Goal: Task Accomplishment & Management: Manage account settings

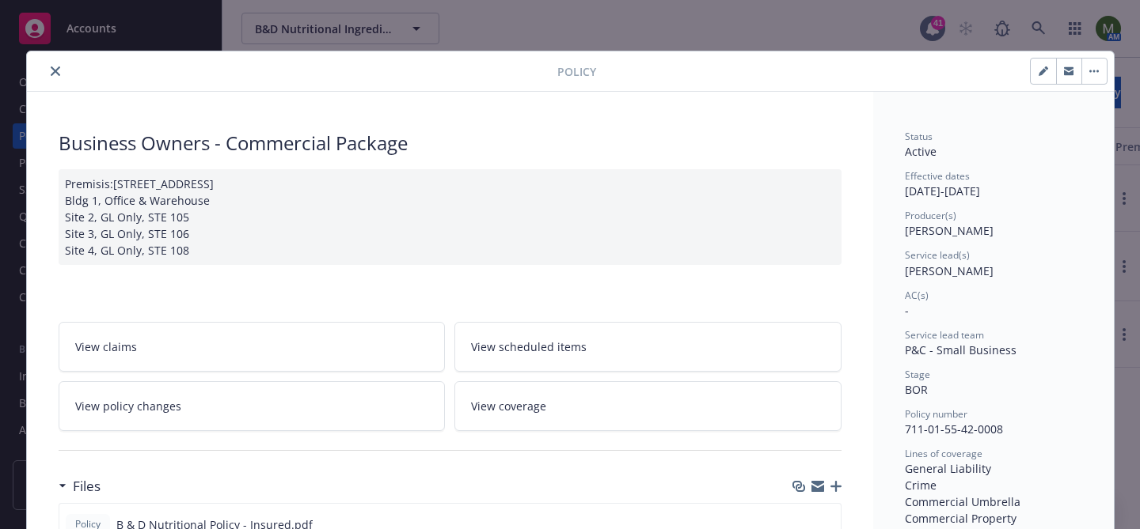
click at [60, 68] on button "close" at bounding box center [55, 71] width 19 height 19
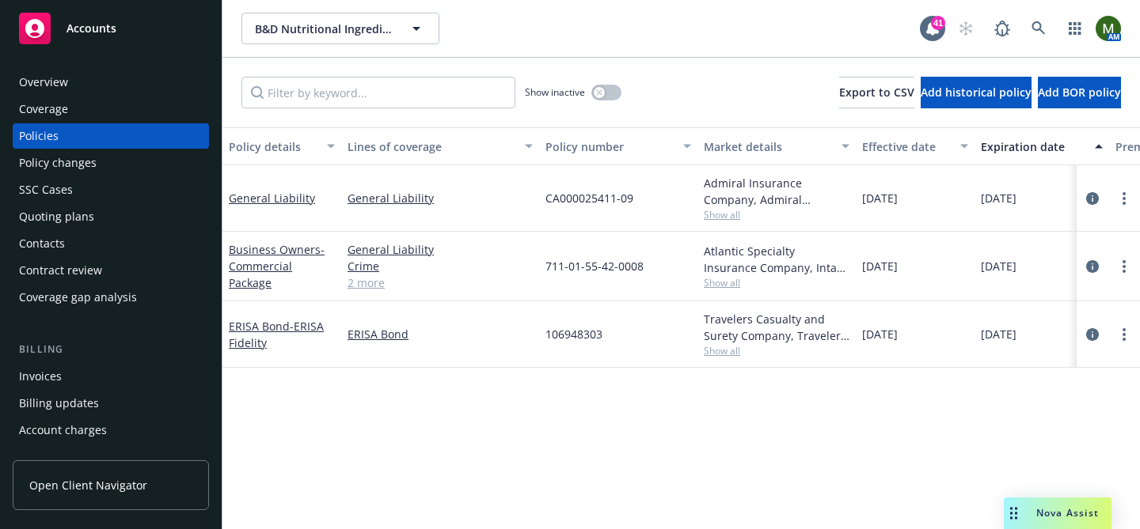
click at [67, 223] on div "Quoting plans" at bounding box center [56, 216] width 75 height 25
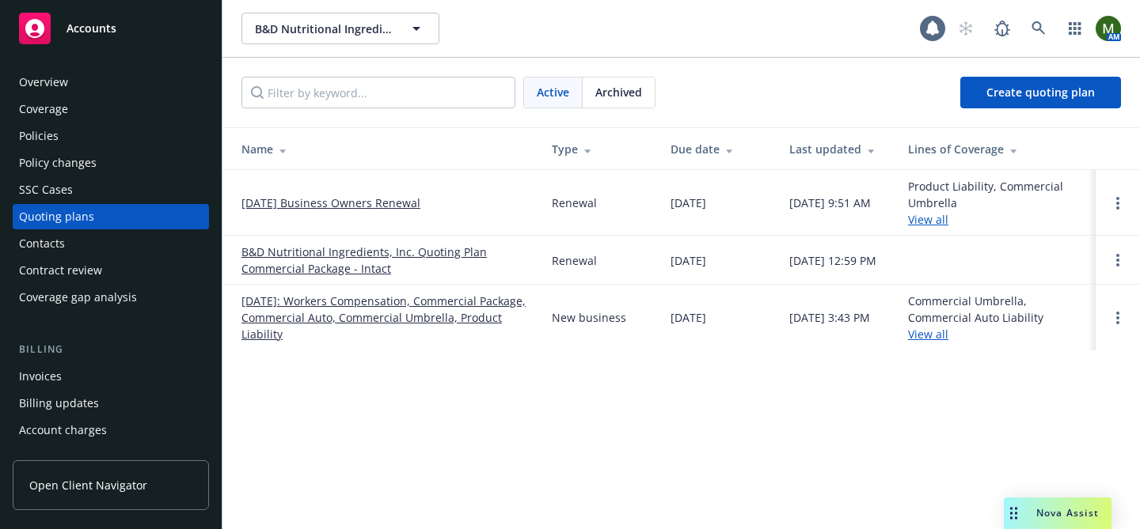
click at [300, 202] on link "[DATE] Business Owners Renewal" at bounding box center [330, 203] width 179 height 17
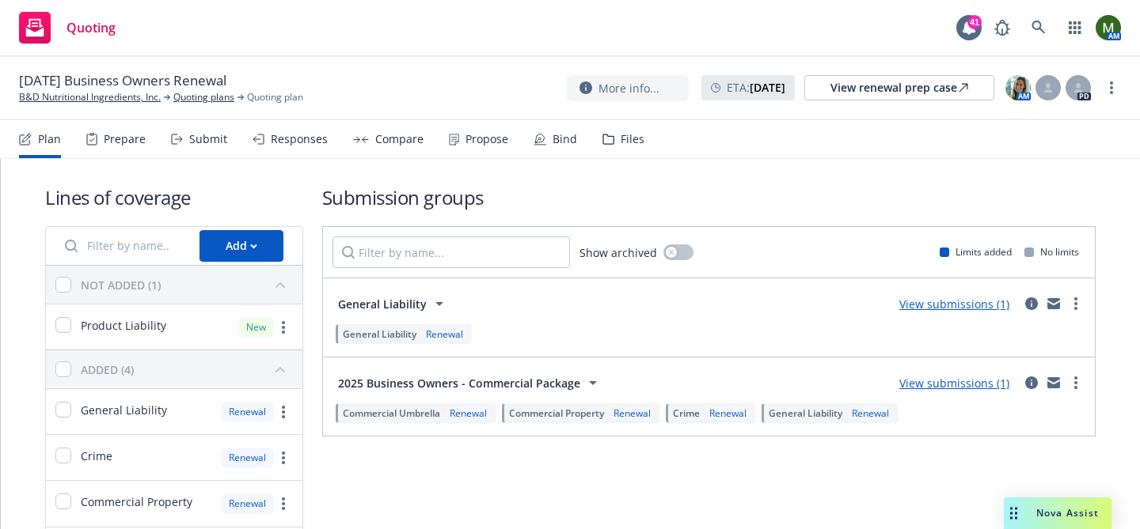
click at [465, 139] on div "Propose" at bounding box center [486, 139] width 43 height 13
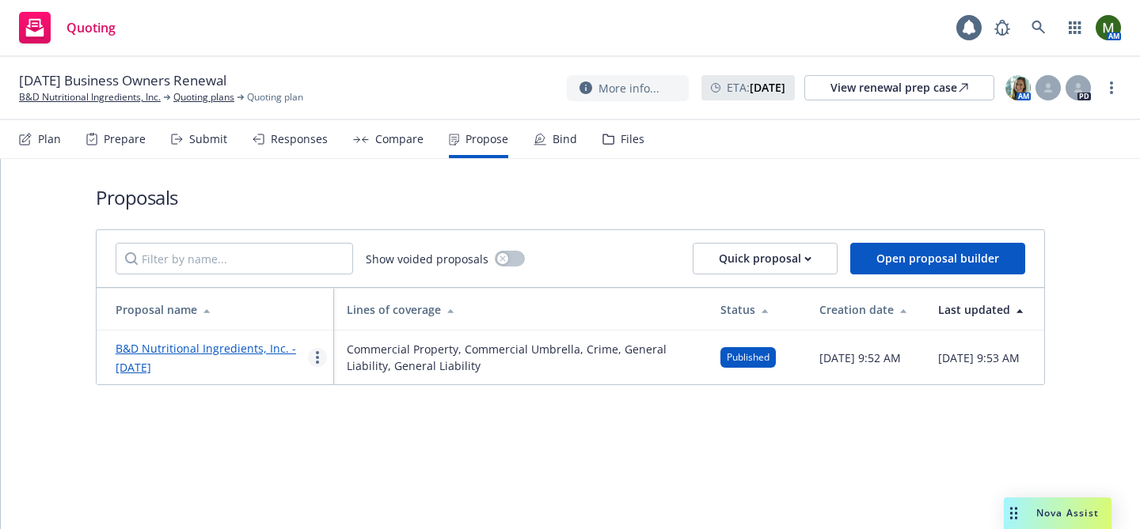
click at [311, 355] on link "more" at bounding box center [317, 357] width 19 height 19
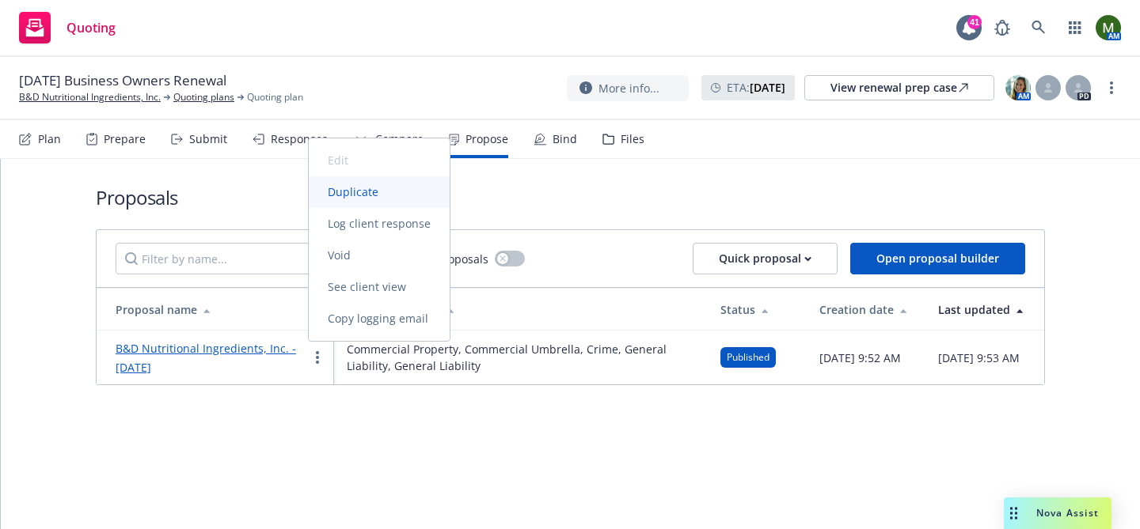
click at [347, 180] on link "Duplicate" at bounding box center [379, 192] width 141 height 32
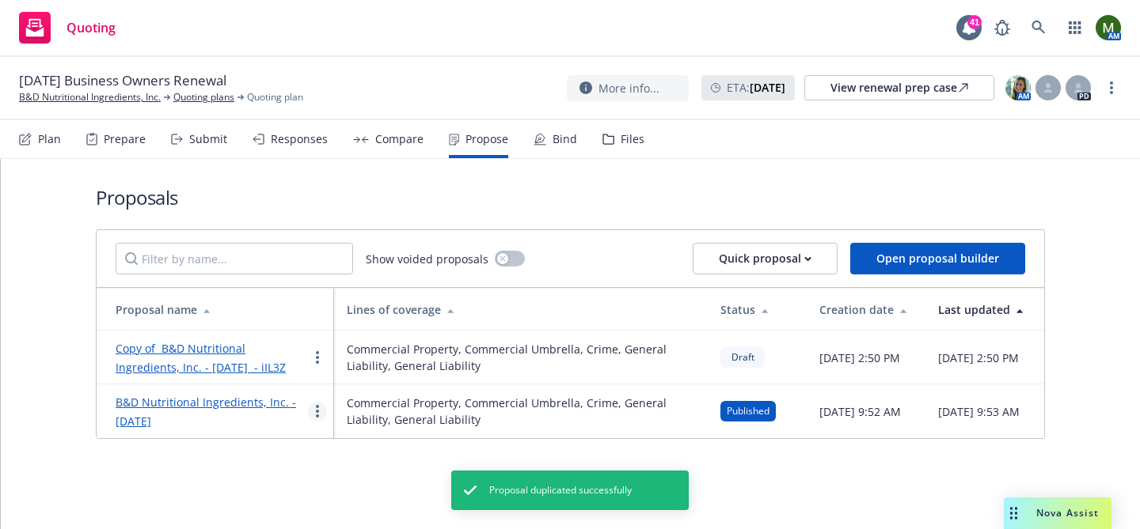
click at [321, 408] on link "more" at bounding box center [317, 411] width 19 height 19
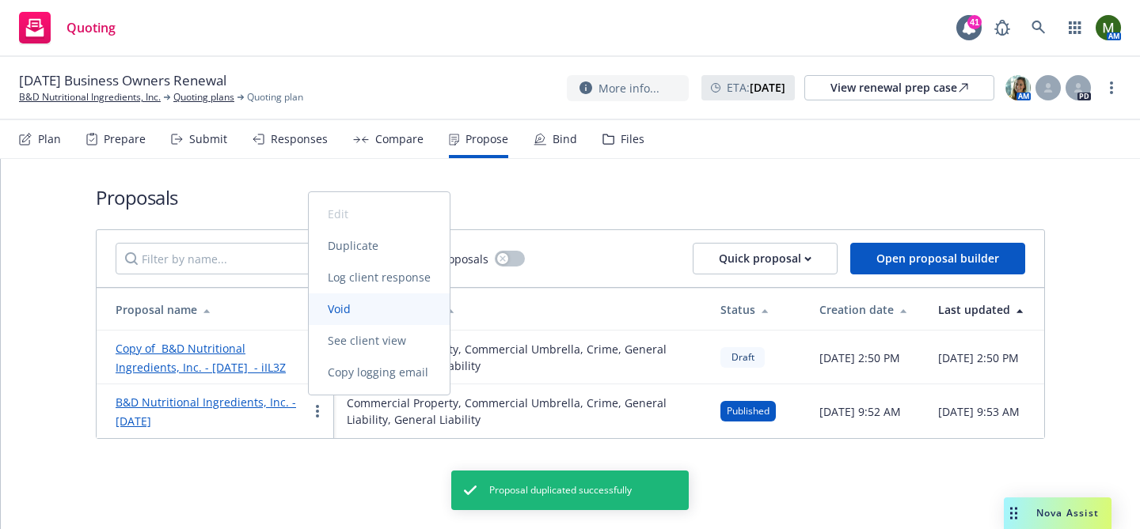
click at [358, 308] on span "Void" at bounding box center [339, 309] width 61 height 15
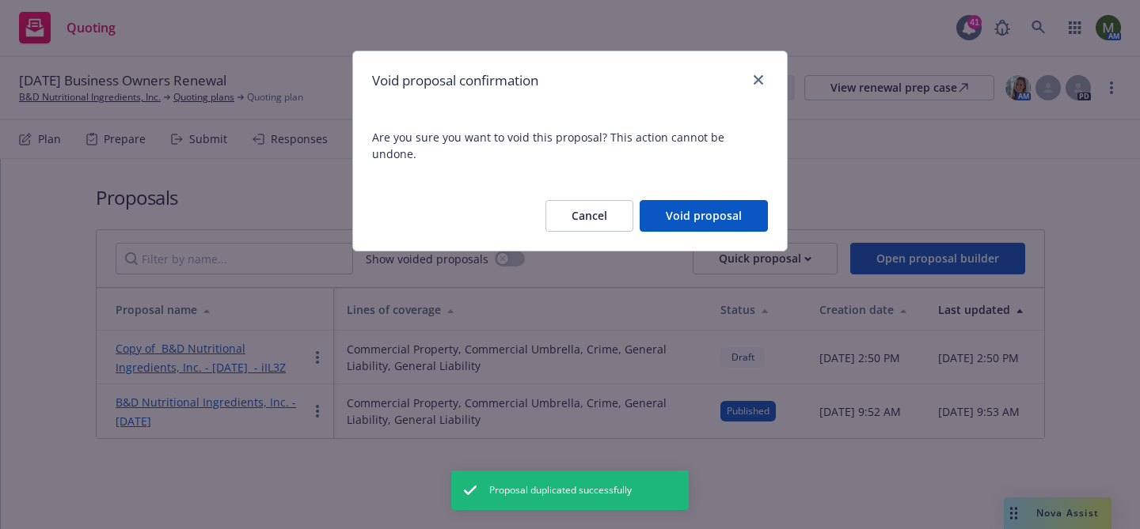
click at [663, 202] on button "Void proposal" at bounding box center [704, 216] width 128 height 32
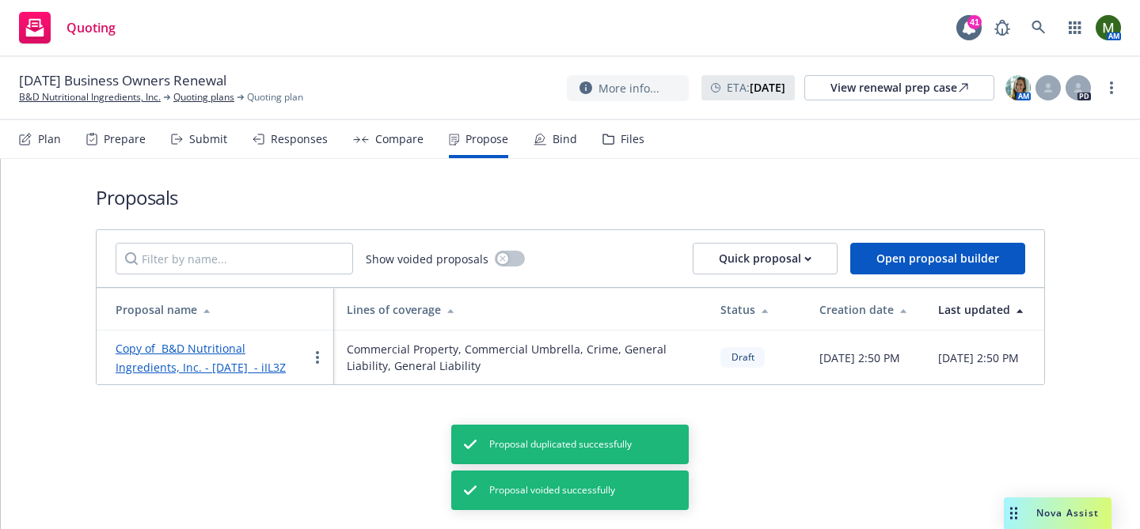
click at [165, 347] on link "Copy of B&D Nutritional Ingredients, Inc. - [DATE] - iIL3Z" at bounding box center [201, 358] width 170 height 34
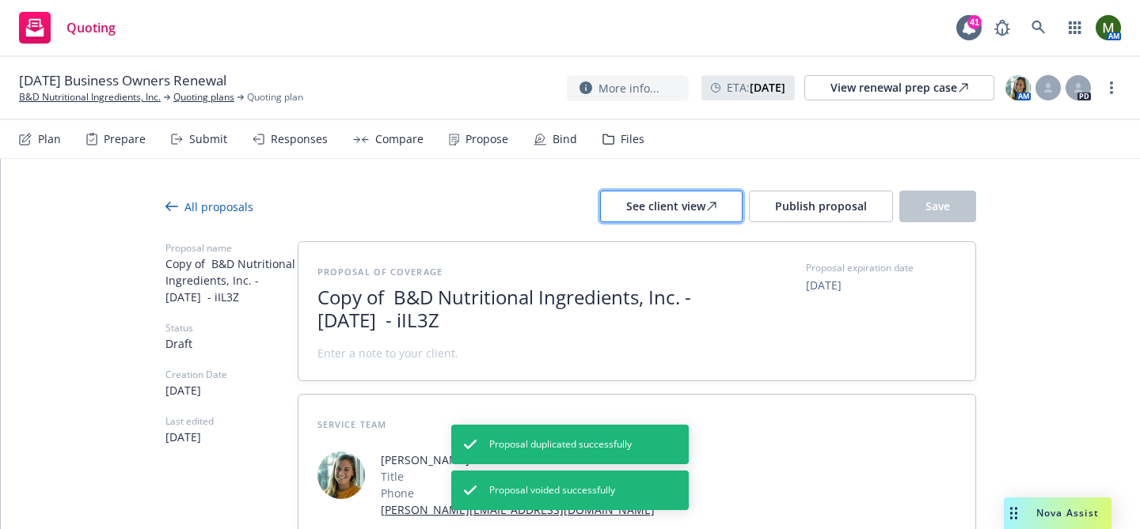
click at [691, 209] on div "See client view" at bounding box center [671, 207] width 90 height 30
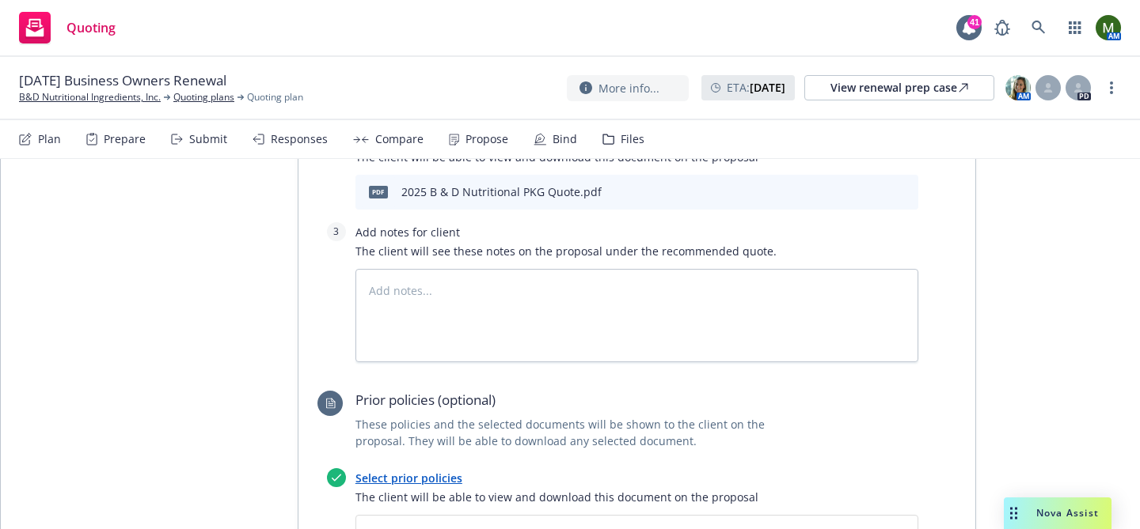
scroll to position [870, 0]
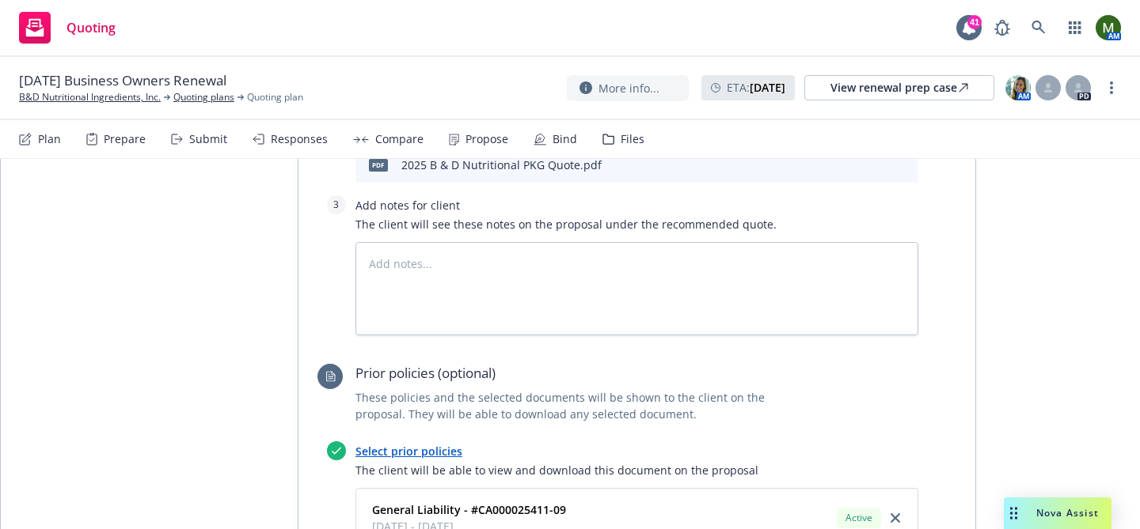
click at [441, 444] on link "Select prior policies" at bounding box center [408, 451] width 107 height 15
type textarea "x"
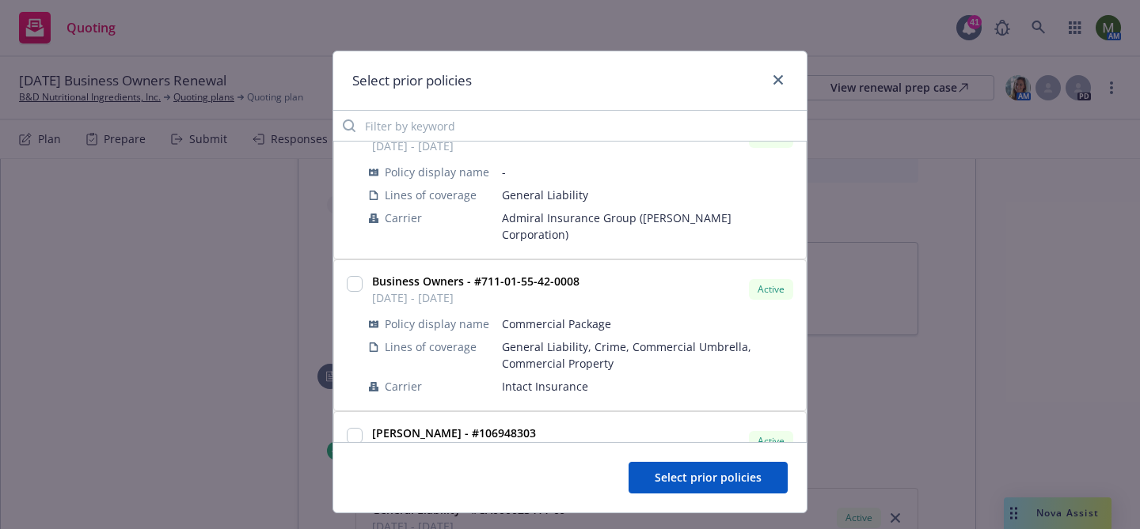
scroll to position [0, 0]
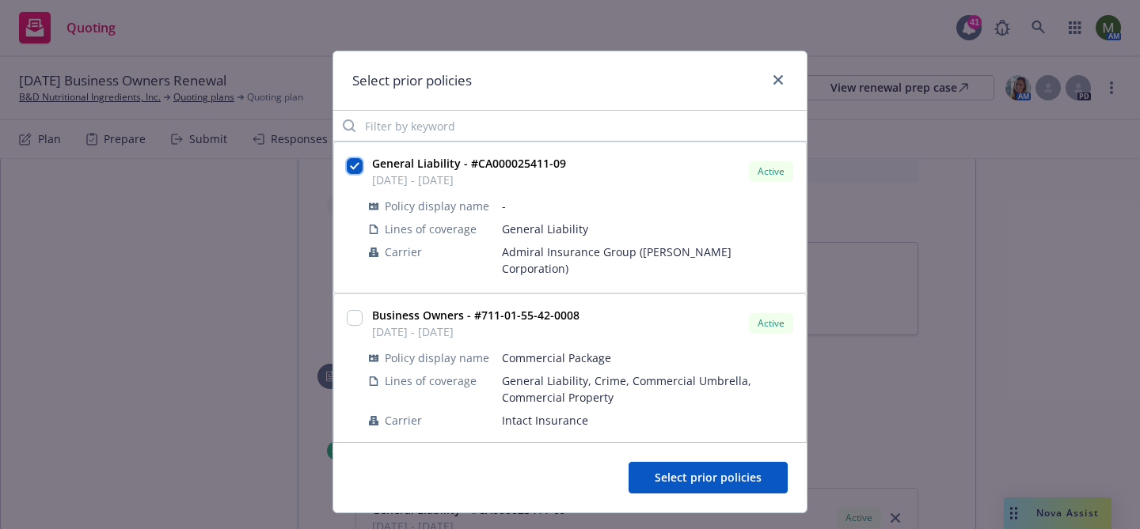
click at [353, 168] on input "checkbox" at bounding box center [355, 166] width 16 height 16
checkbox input "false"
click at [355, 310] on input "checkbox" at bounding box center [355, 318] width 16 height 16
checkbox input "true"
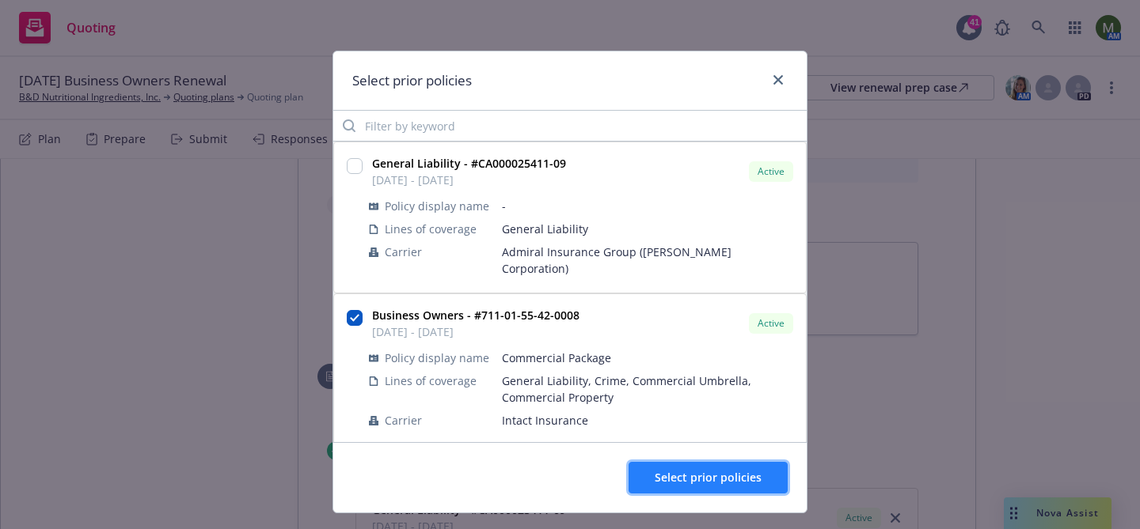
click at [665, 470] on span "Select prior policies" at bounding box center [708, 477] width 107 height 15
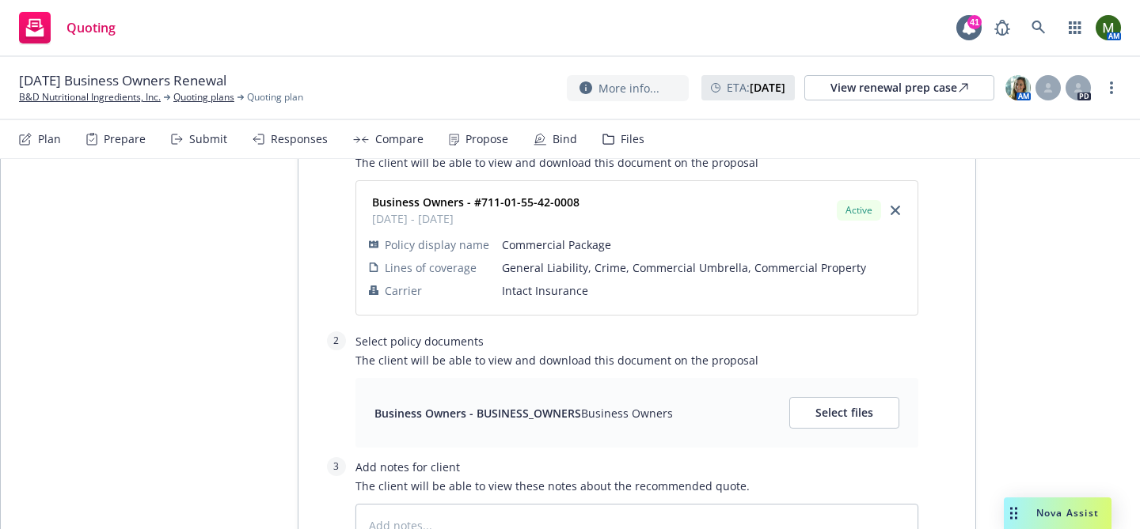
scroll to position [1194, 0]
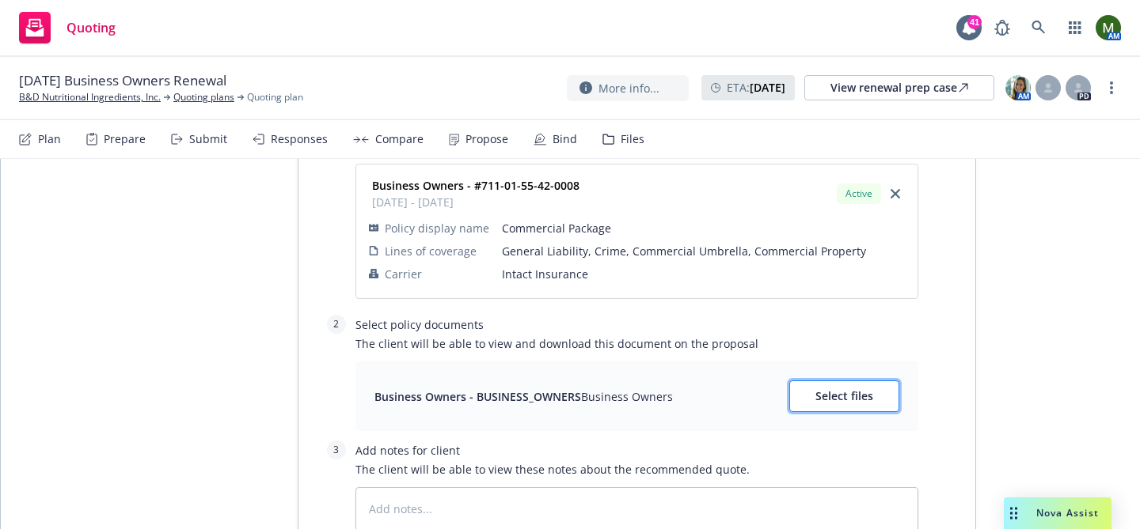
click at [860, 389] on span "Select files" at bounding box center [844, 396] width 58 height 15
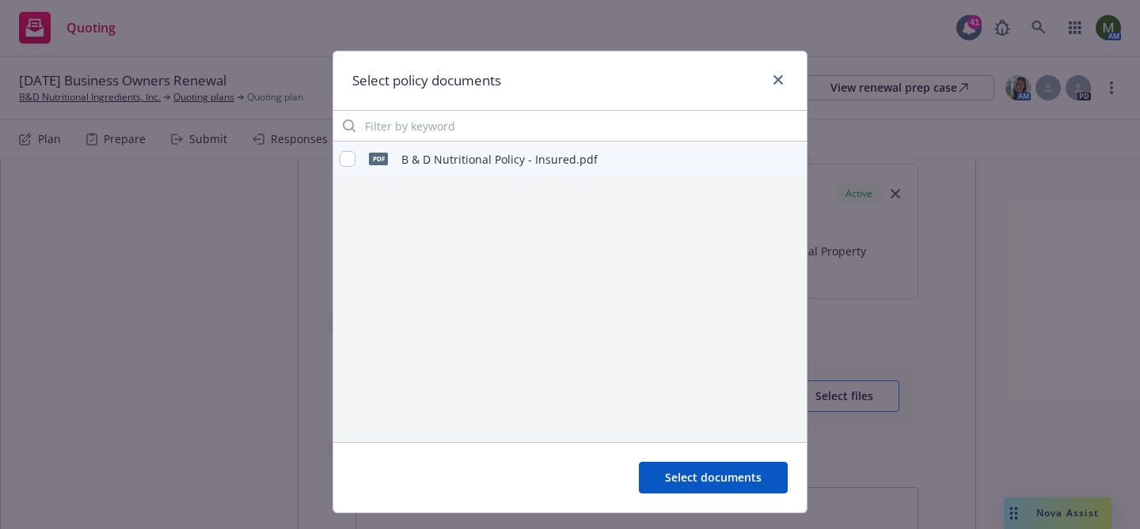
type textarea "x"
click at [355, 161] on input "checkbox" at bounding box center [348, 159] width 16 height 16
checkbox input "true"
click at [714, 476] on span "Select documents" at bounding box center [713, 477] width 97 height 15
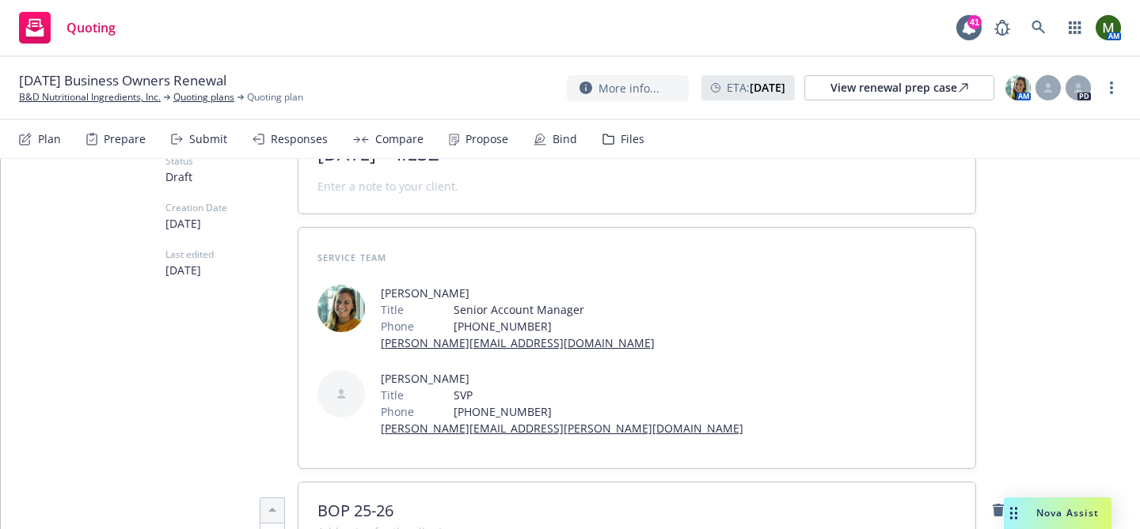
scroll to position [0, 0]
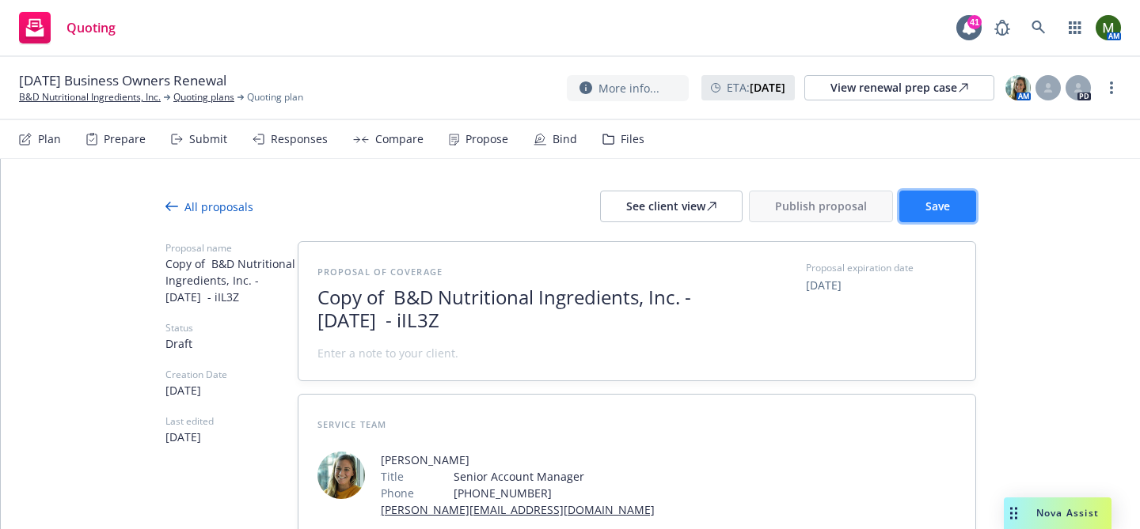
click at [962, 207] on button "Save" at bounding box center [937, 207] width 77 height 32
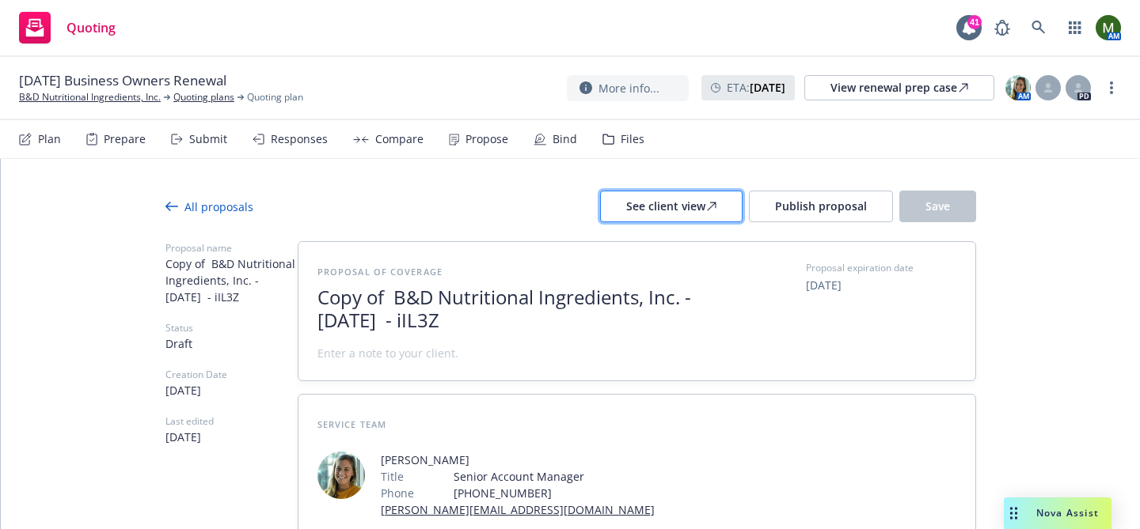
click at [674, 211] on div "See client view" at bounding box center [671, 207] width 90 height 30
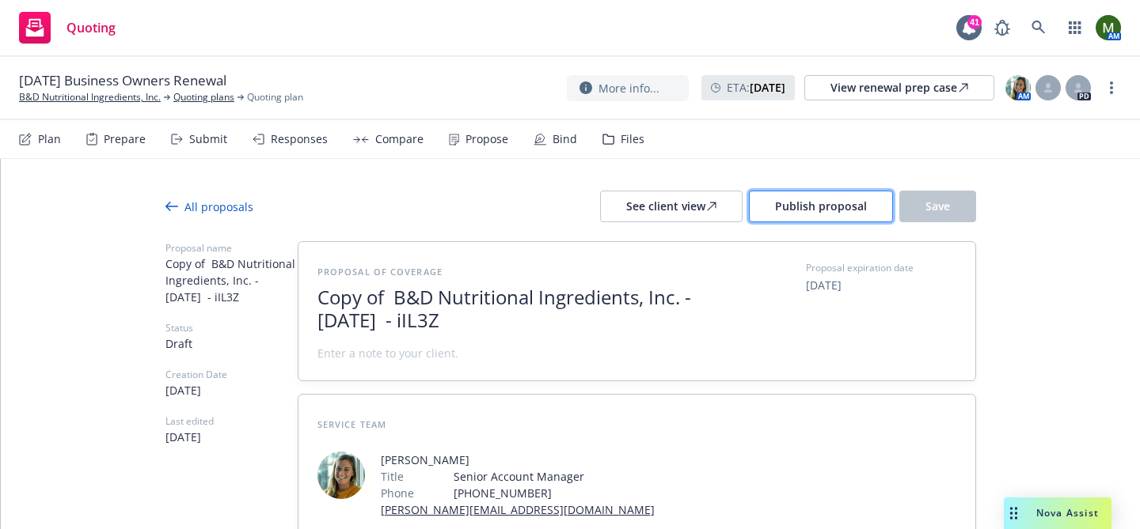
click at [825, 196] on button "Publish proposal" at bounding box center [821, 207] width 144 height 32
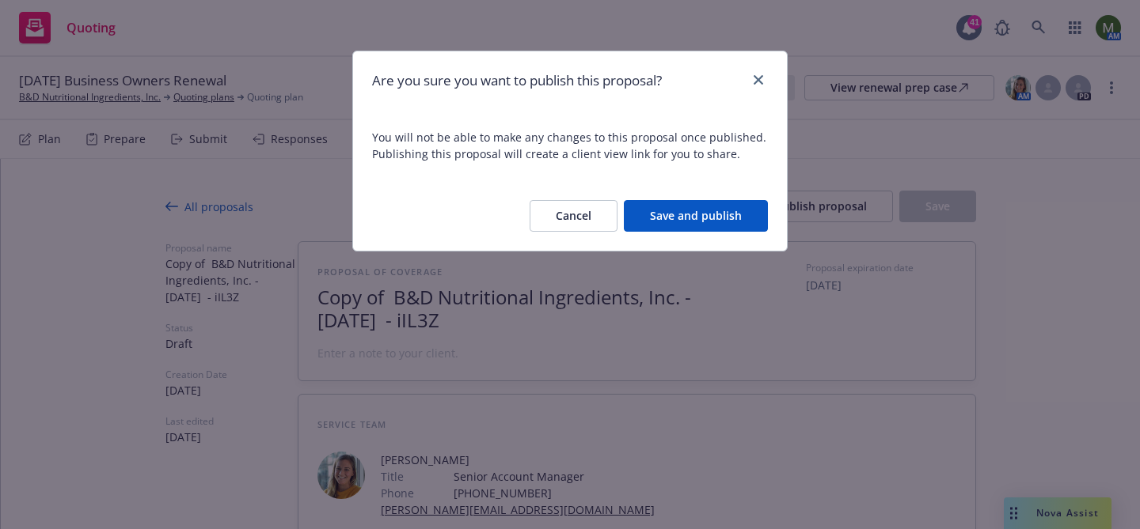
click at [702, 204] on button "Save and publish" at bounding box center [696, 216] width 144 height 32
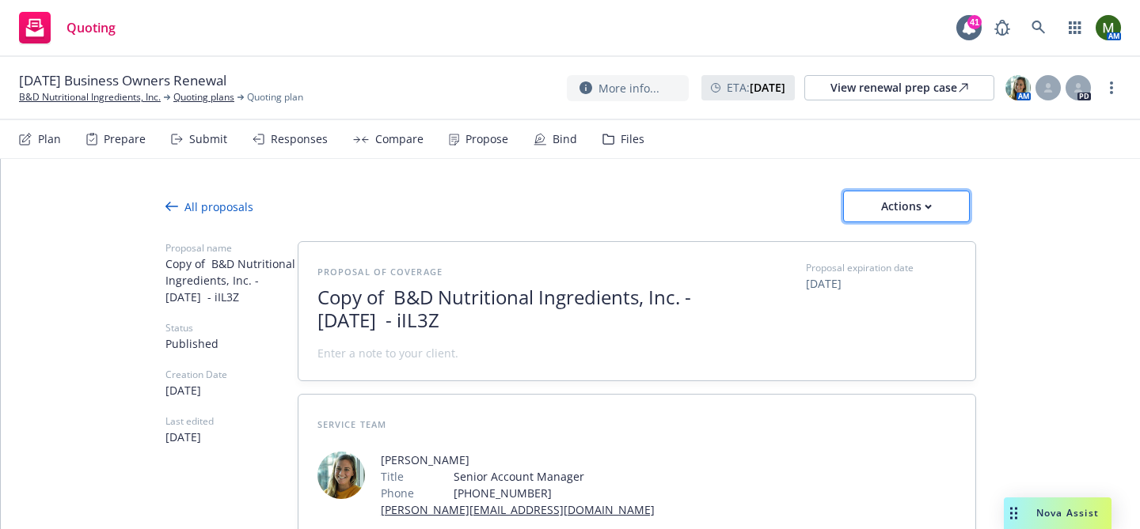
click at [928, 207] on icon "button" at bounding box center [927, 207] width 7 height 6
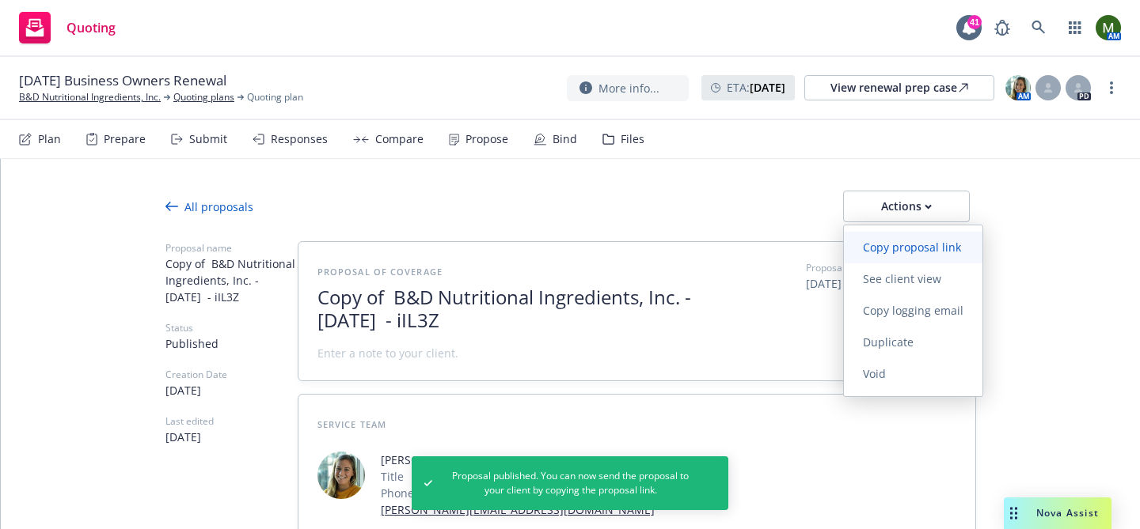
click at [905, 248] on span "Copy proposal link" at bounding box center [912, 247] width 136 height 15
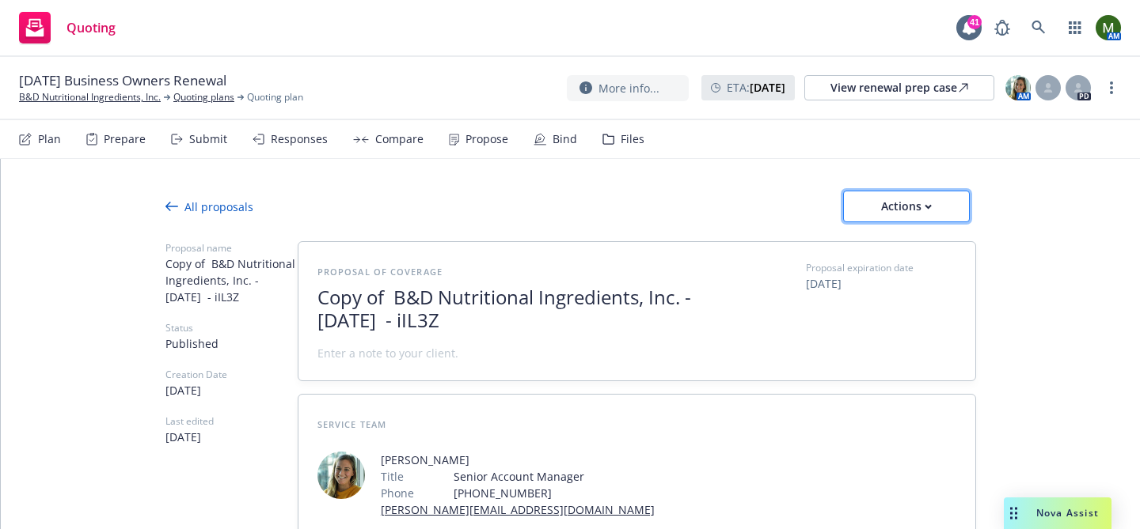
click at [898, 220] on div "Actions" at bounding box center [906, 207] width 74 height 30
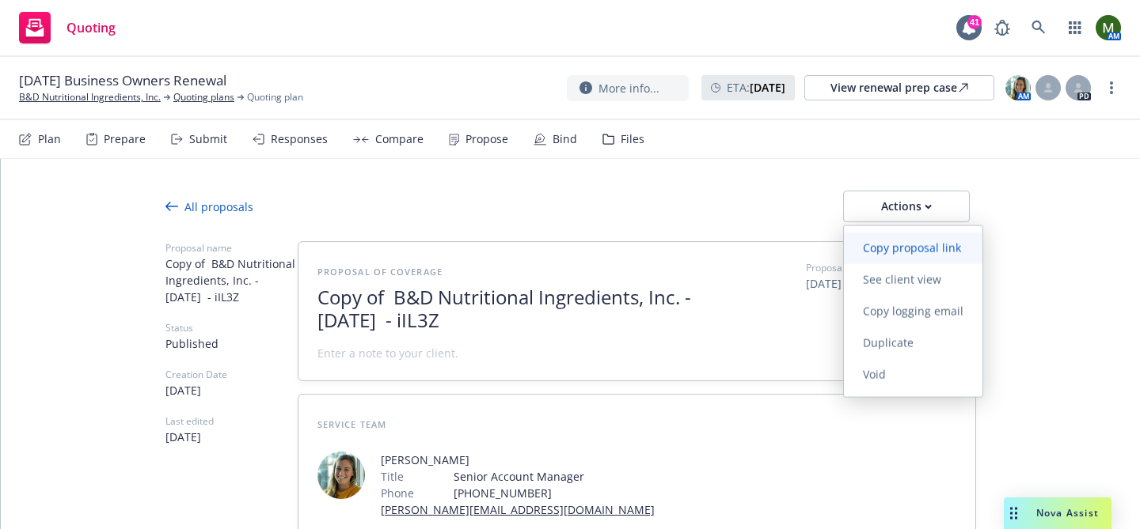
click at [901, 241] on span "Copy proposal link" at bounding box center [912, 248] width 136 height 15
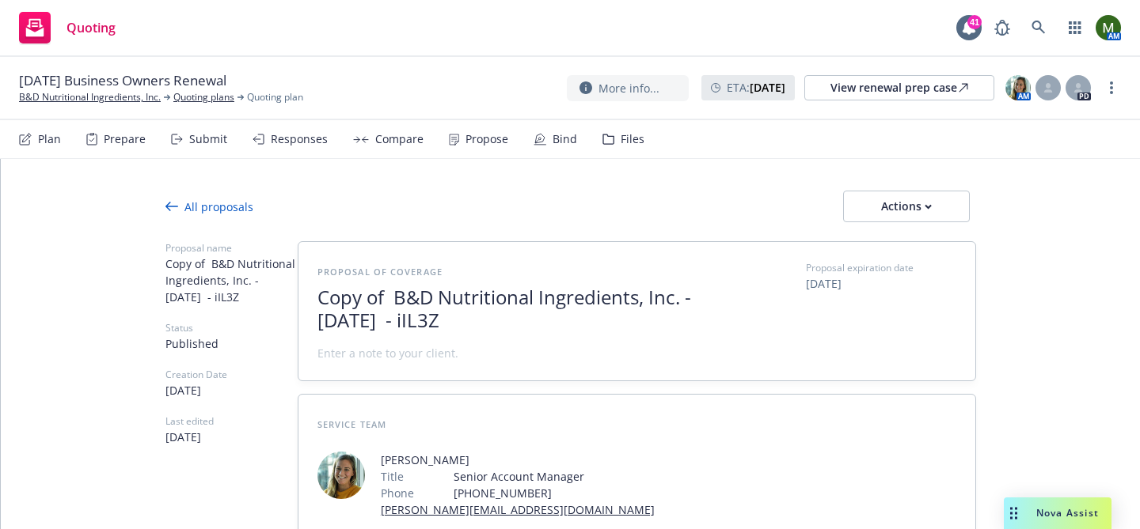
type textarea "x"
